Goal: Task Accomplishment & Management: Manage account settings

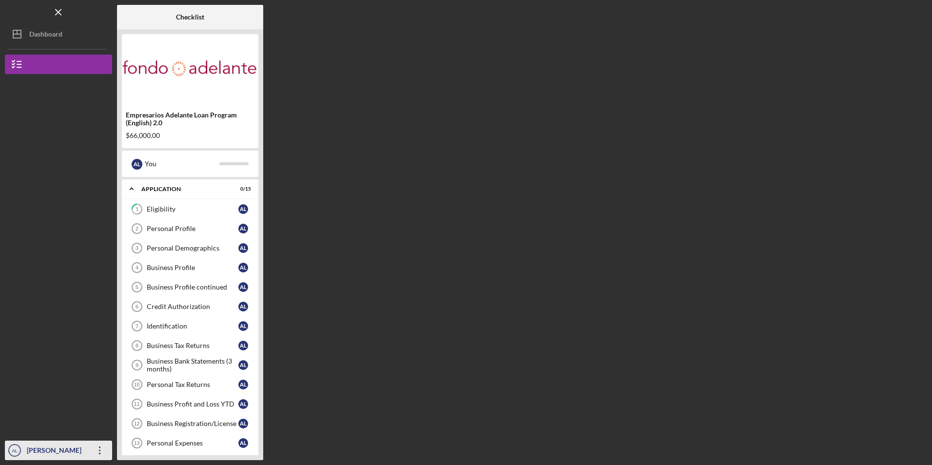
click at [96, 452] on icon "Icon/Overflow" at bounding box center [100, 450] width 24 height 24
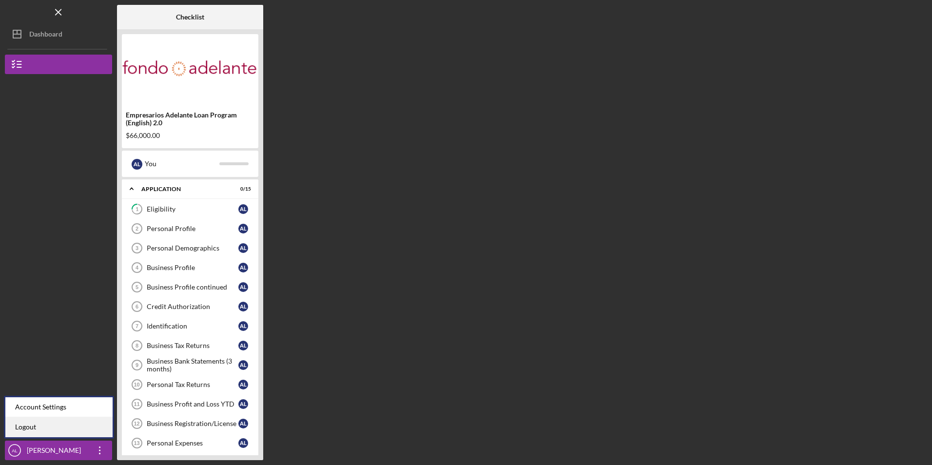
click at [87, 431] on link "Logout" at bounding box center [58, 427] width 107 height 20
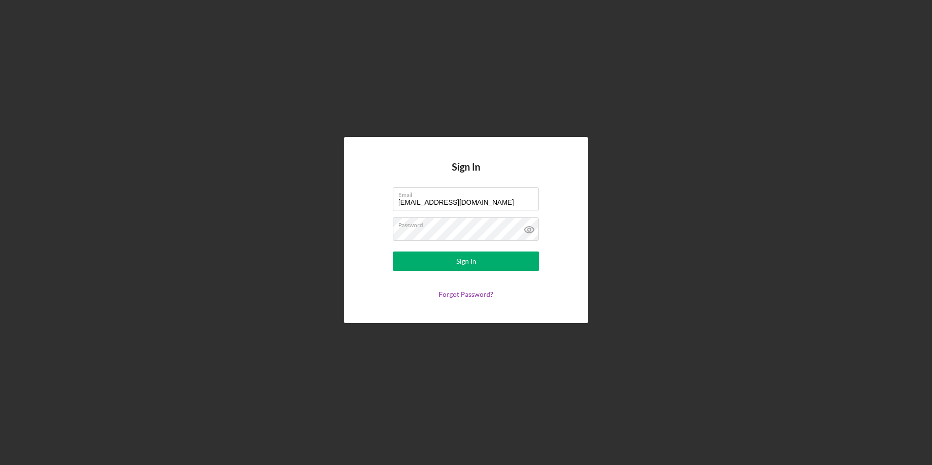
drag, startPoint x: 484, startPoint y: 199, endPoint x: 262, endPoint y: 176, distance: 223.2
click at [262, 176] on div "Sign In Email [EMAIL_ADDRESS][DOMAIN_NAME] Password Sign In Forgot Password?" at bounding box center [466, 230] width 923 height 460
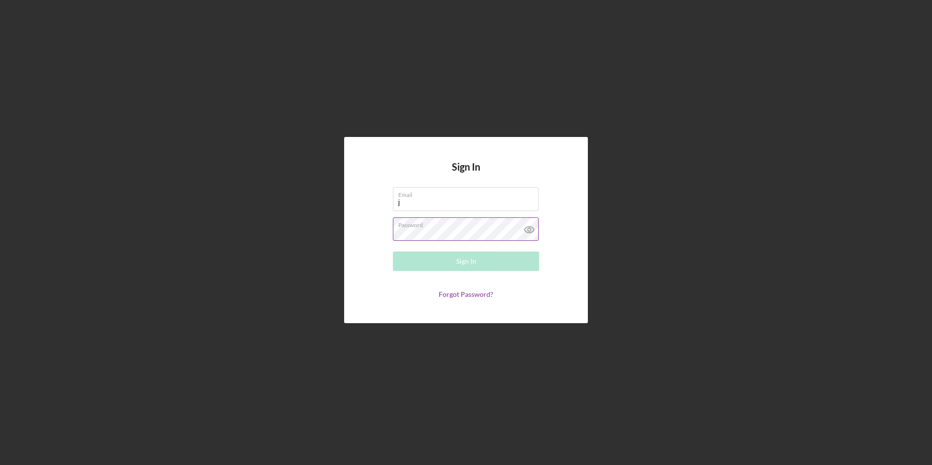
type input "[EMAIL_ADDRESS][DOMAIN_NAME]"
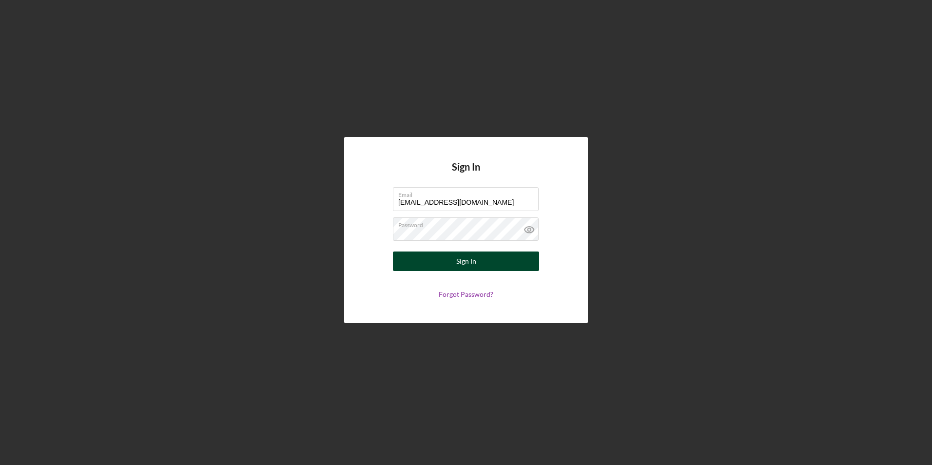
click at [427, 258] on button "Sign In" at bounding box center [466, 262] width 146 height 20
